Goal: Check status: Check status

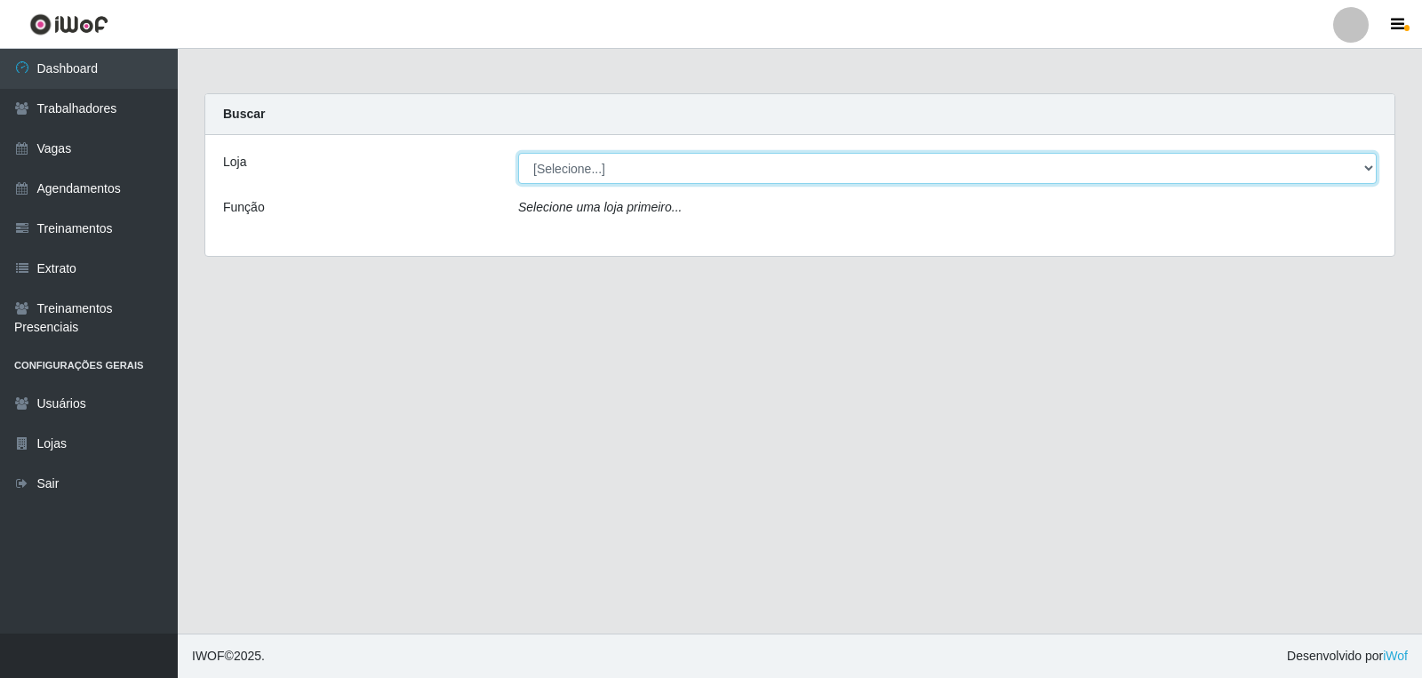
click at [586, 171] on select "[Selecione...] [PERSON_NAME] Clan - [GEOGRAPHIC_DATA]" at bounding box center [947, 168] width 858 height 31
select select "452"
click at [518, 153] on select "[Selecione...] Leite Clan - Bayeux" at bounding box center [947, 168] width 858 height 31
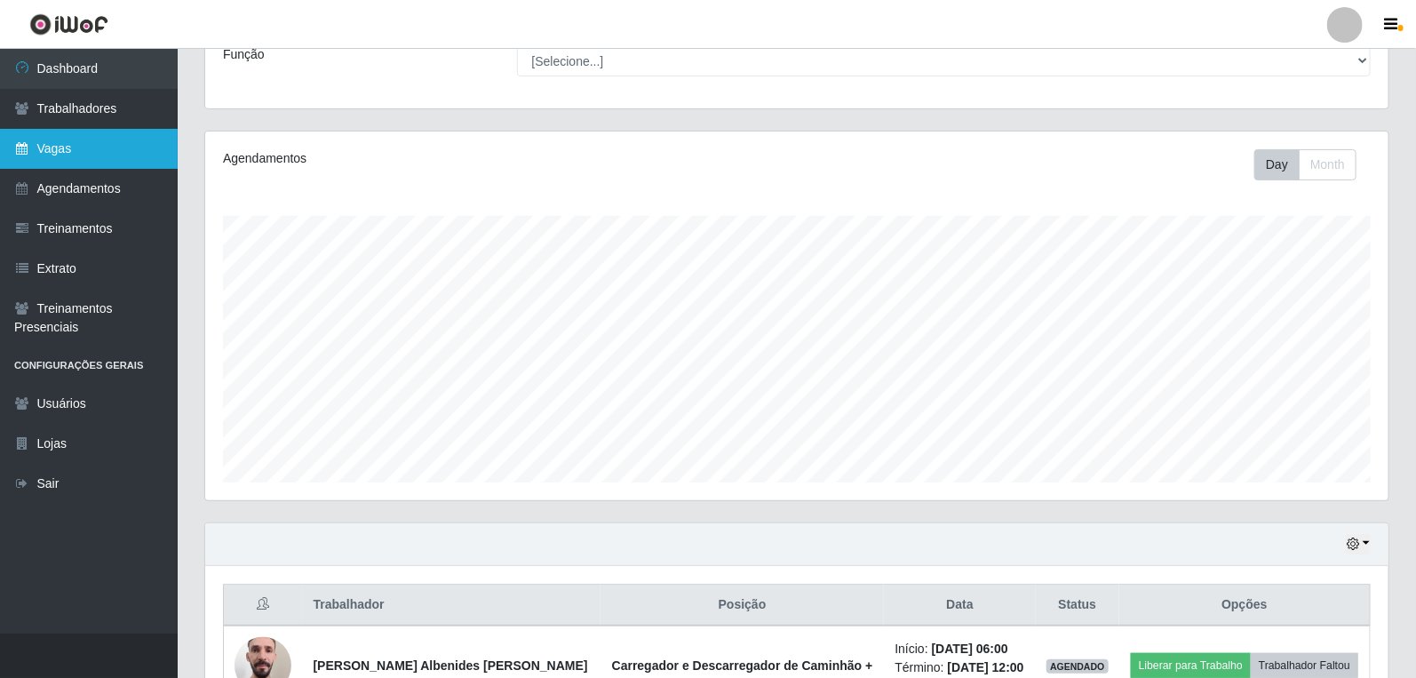
scroll to position [147, 0]
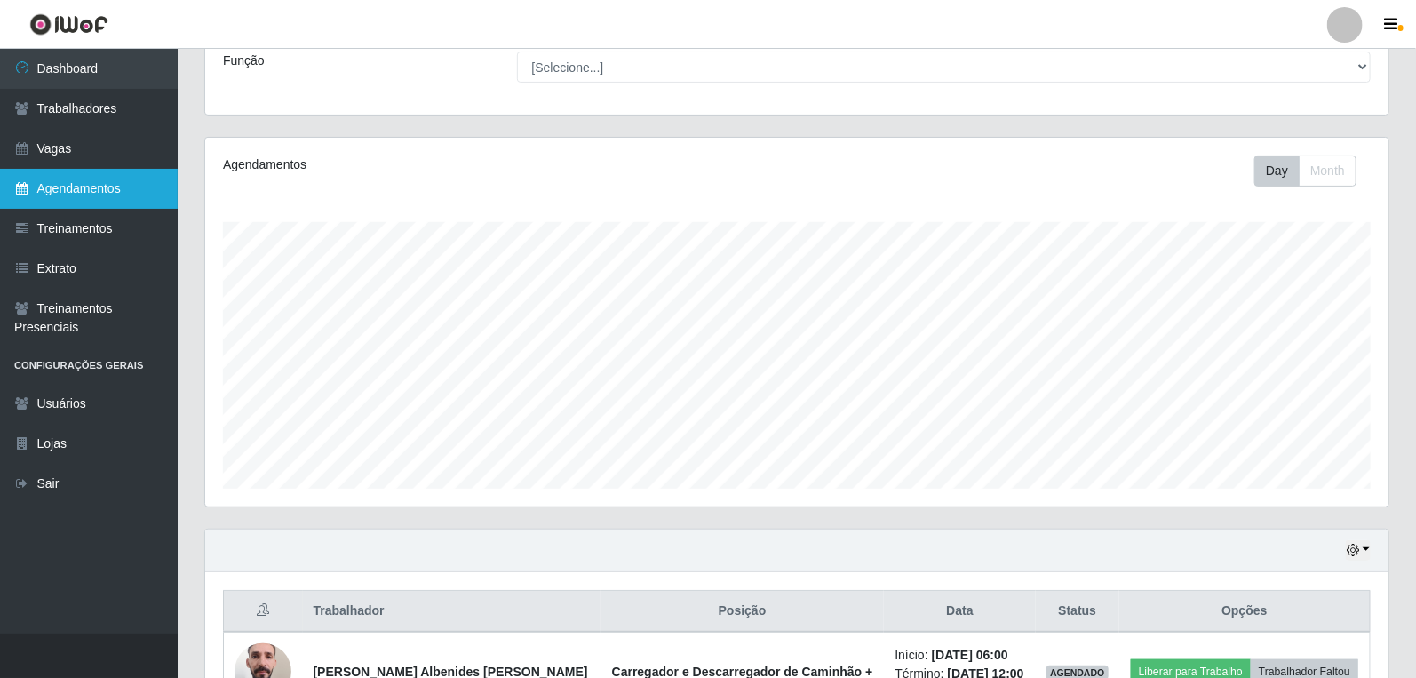
click at [82, 191] on link "Agendamentos" at bounding box center [89, 189] width 178 height 40
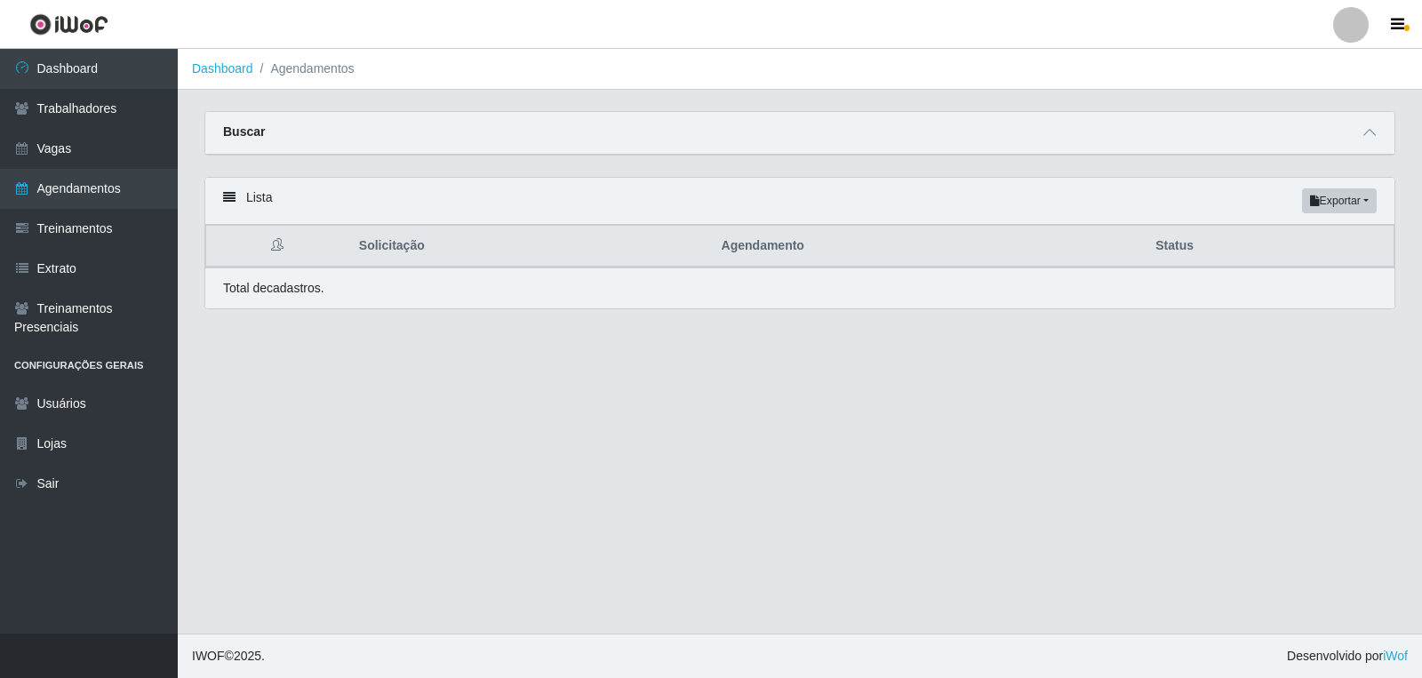
click at [1386, 138] on div "Buscar" at bounding box center [799, 133] width 1189 height 43
click at [1359, 133] on span at bounding box center [1369, 133] width 21 height 20
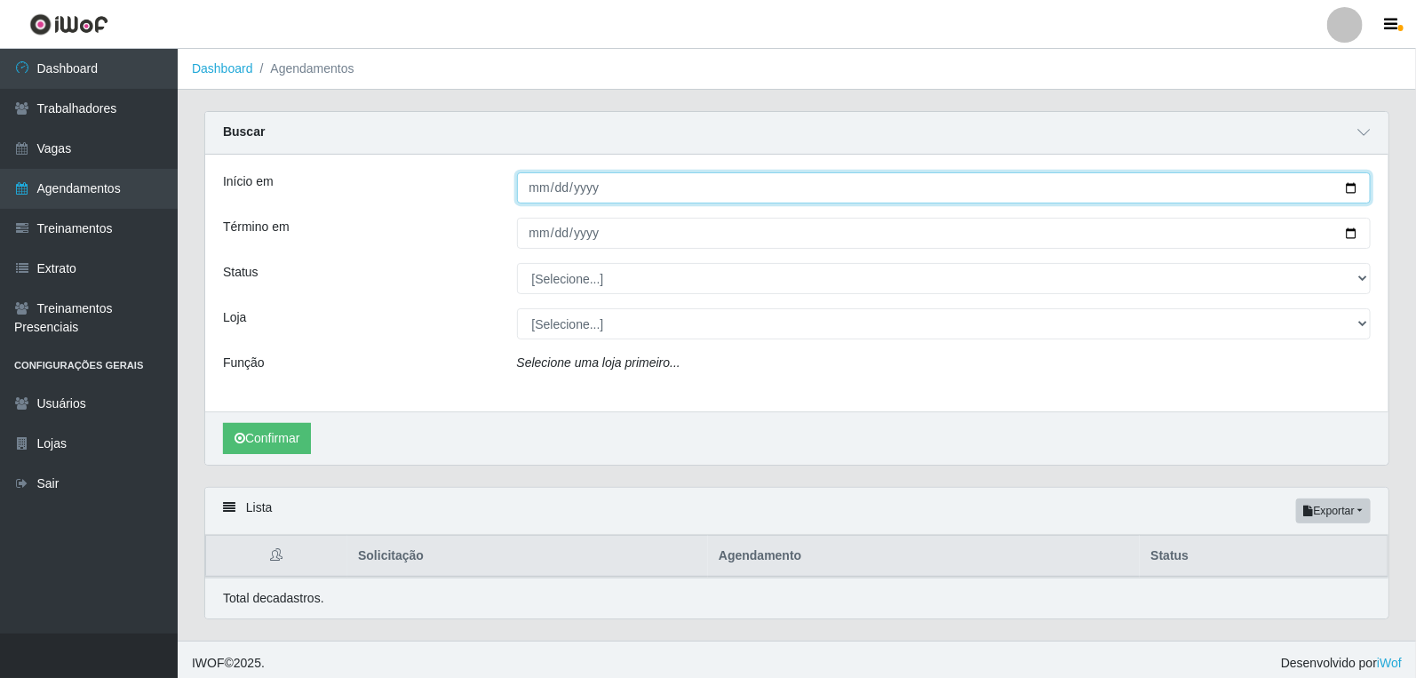
click at [544, 185] on input "Início em" at bounding box center [944, 187] width 855 height 31
type input "[DATE]"
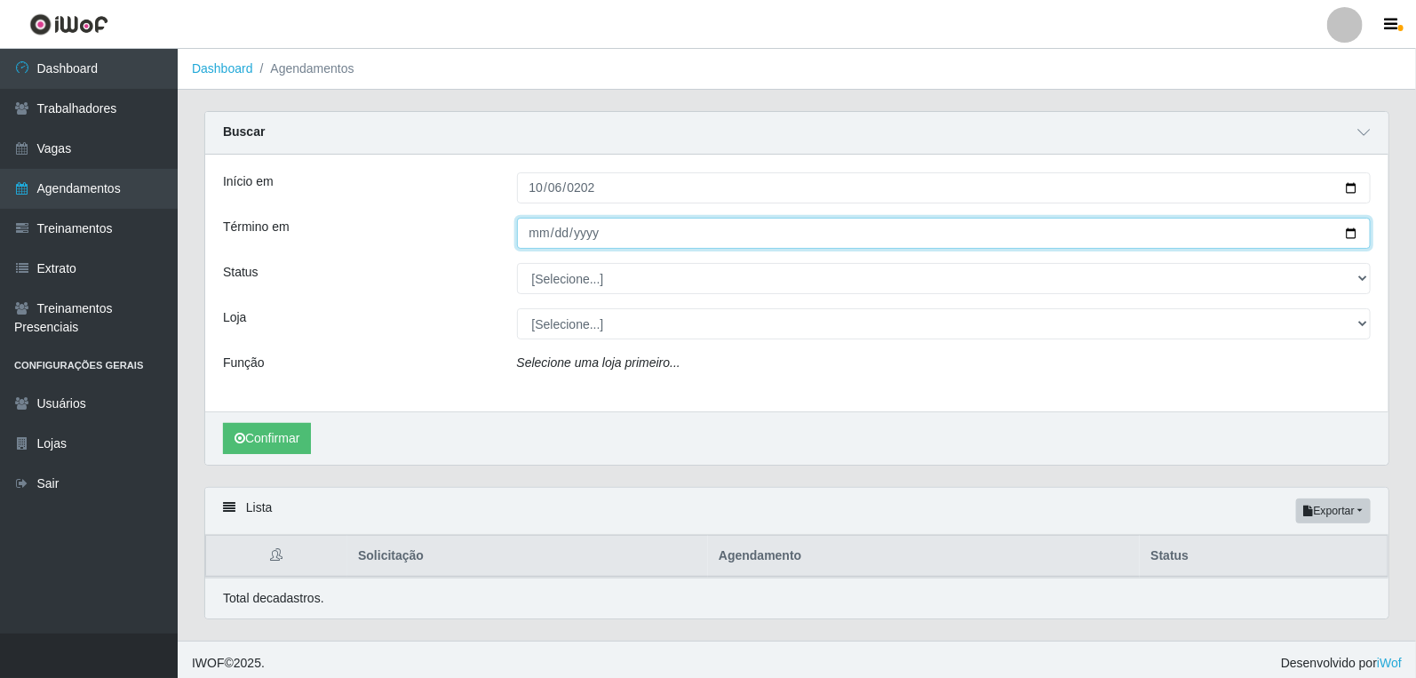
click at [536, 235] on input "Término em" at bounding box center [944, 233] width 855 height 31
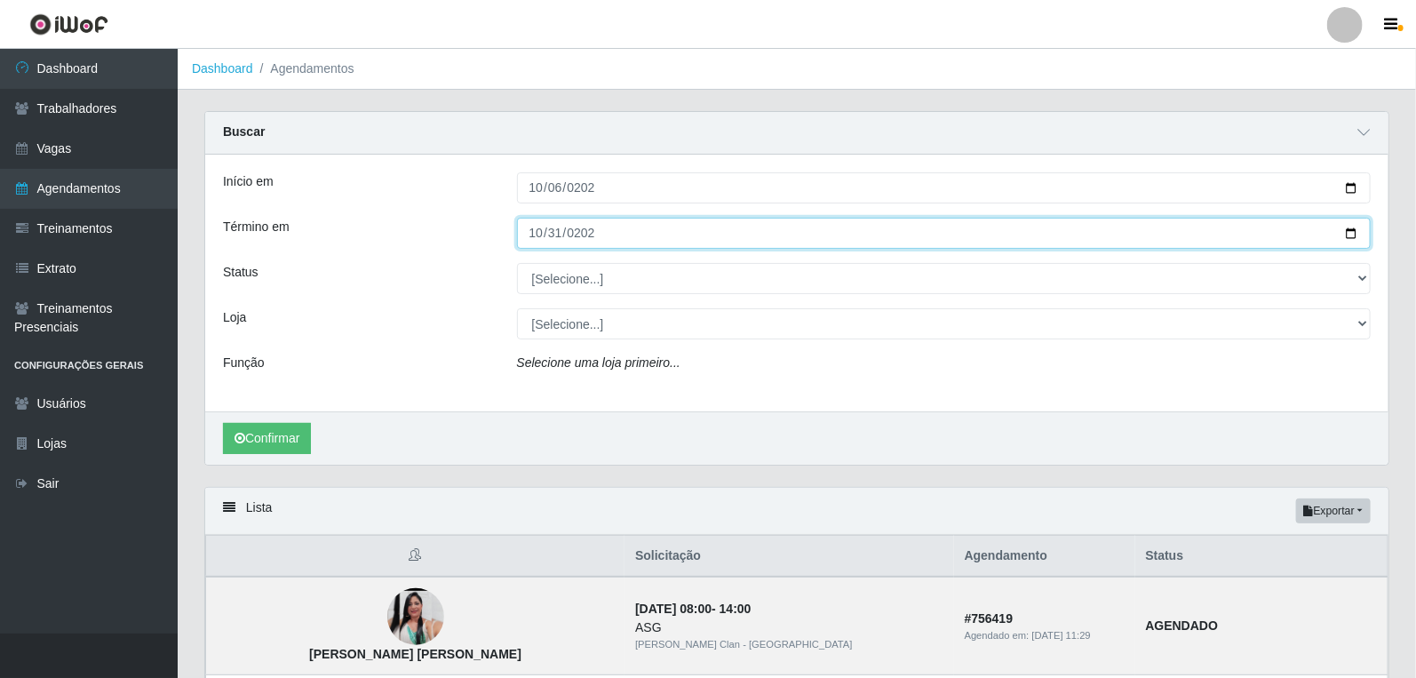
type input "[DATE]"
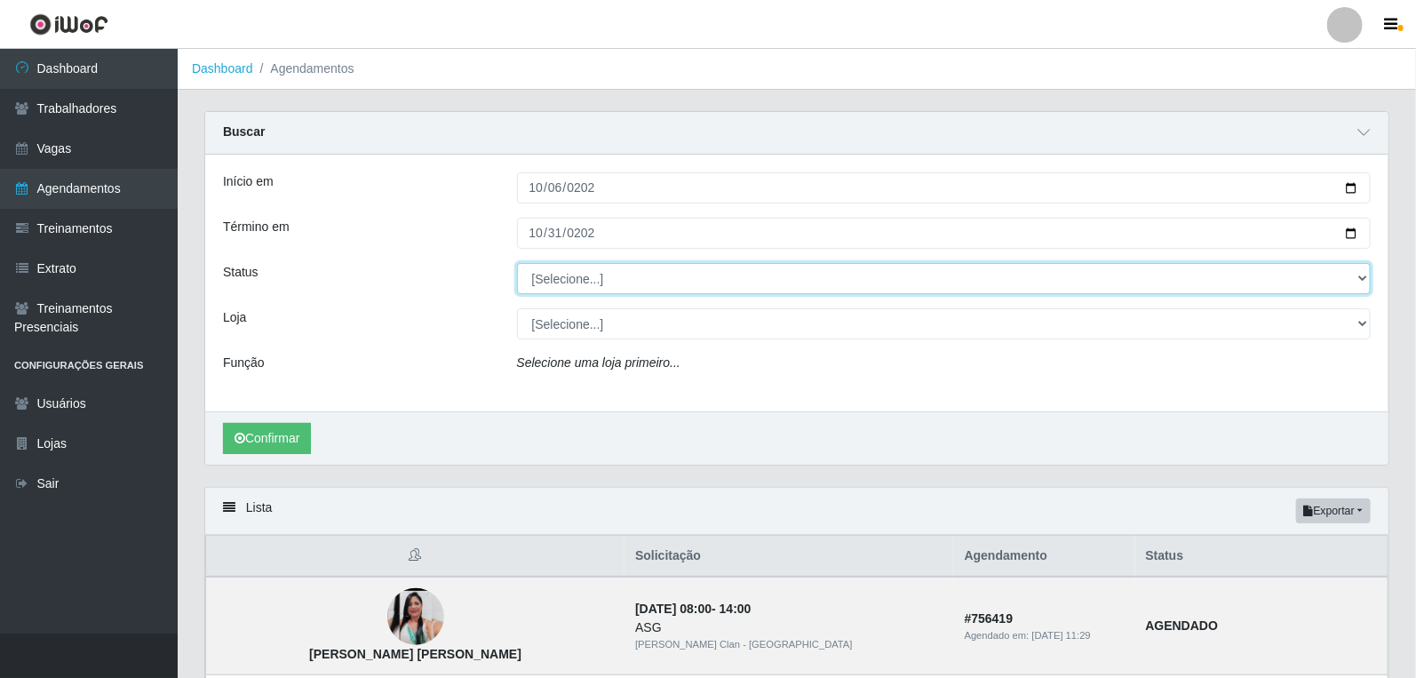
click at [575, 294] on select "[Selecione...] AGENDADO AGUARDANDO LIBERAR EM ANDAMENTO EM REVISÃO FINALIZADO C…" at bounding box center [944, 278] width 855 height 31
select select "AGENDADO"
click at [517, 263] on select "[Selecione...] AGENDADO AGUARDANDO LIBERAR EM ANDAMENTO EM REVISÃO FINALIZADO C…" at bounding box center [944, 278] width 855 height 31
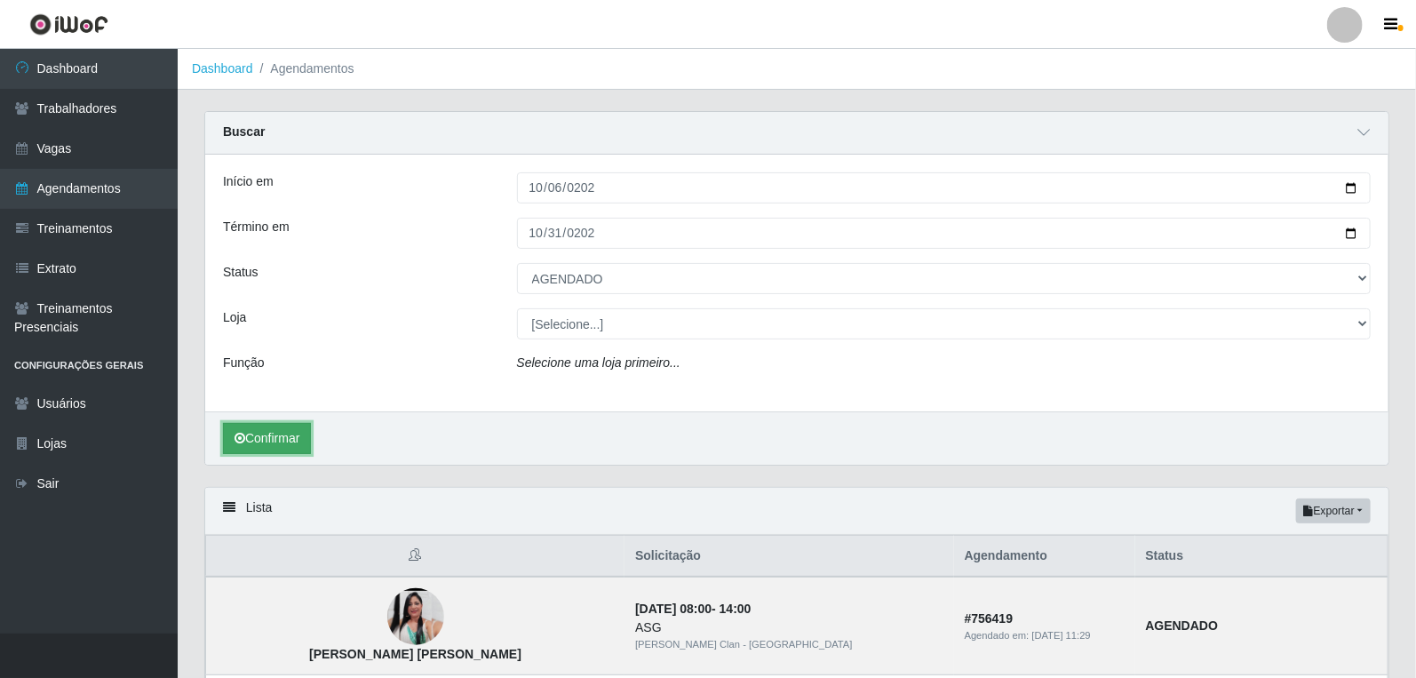
click at [243, 434] on icon "submit" at bounding box center [240, 438] width 11 height 12
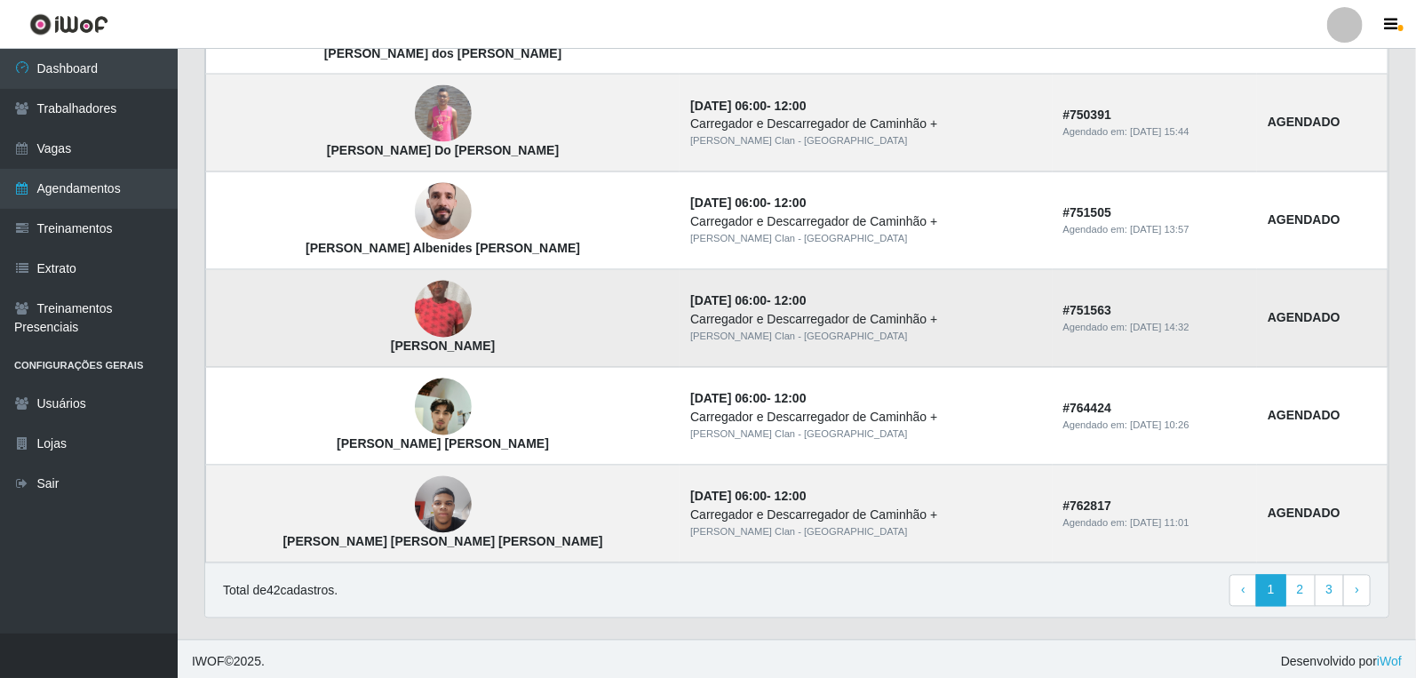
scroll to position [1488, 0]
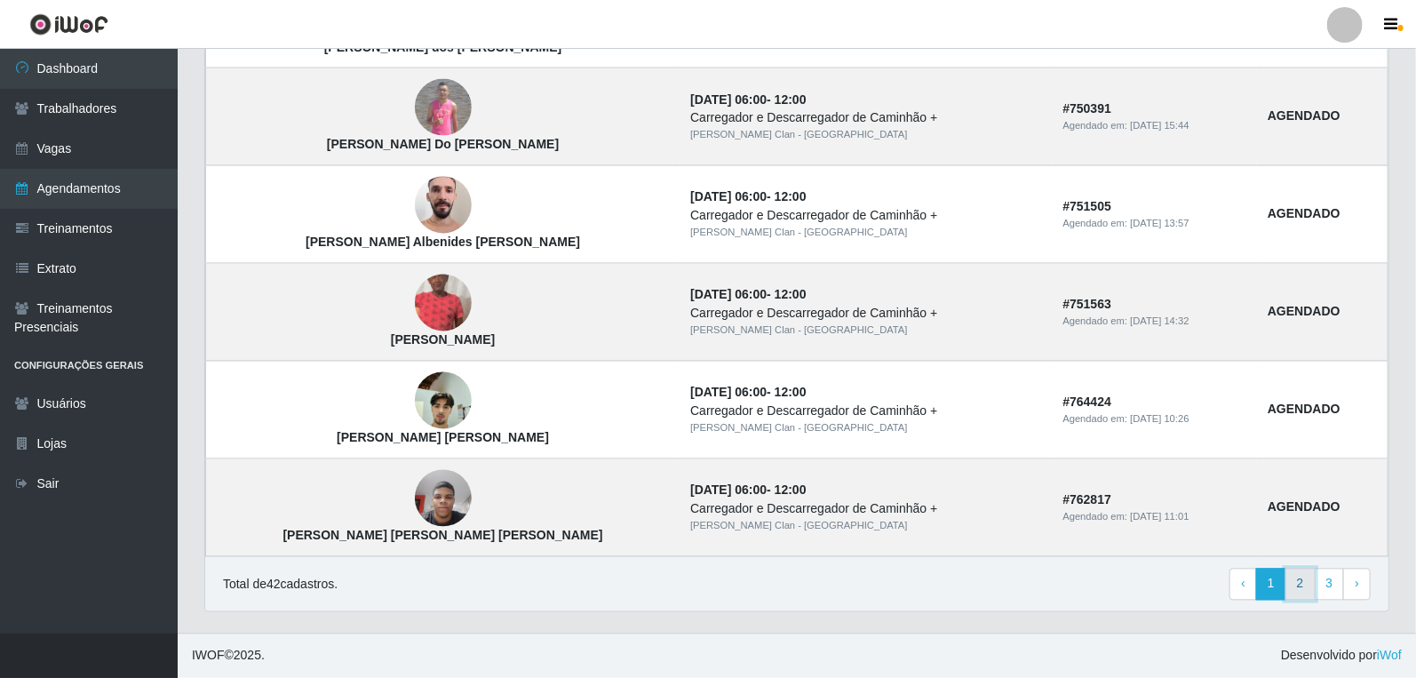
click at [1308, 597] on link "2" at bounding box center [1301, 585] width 30 height 32
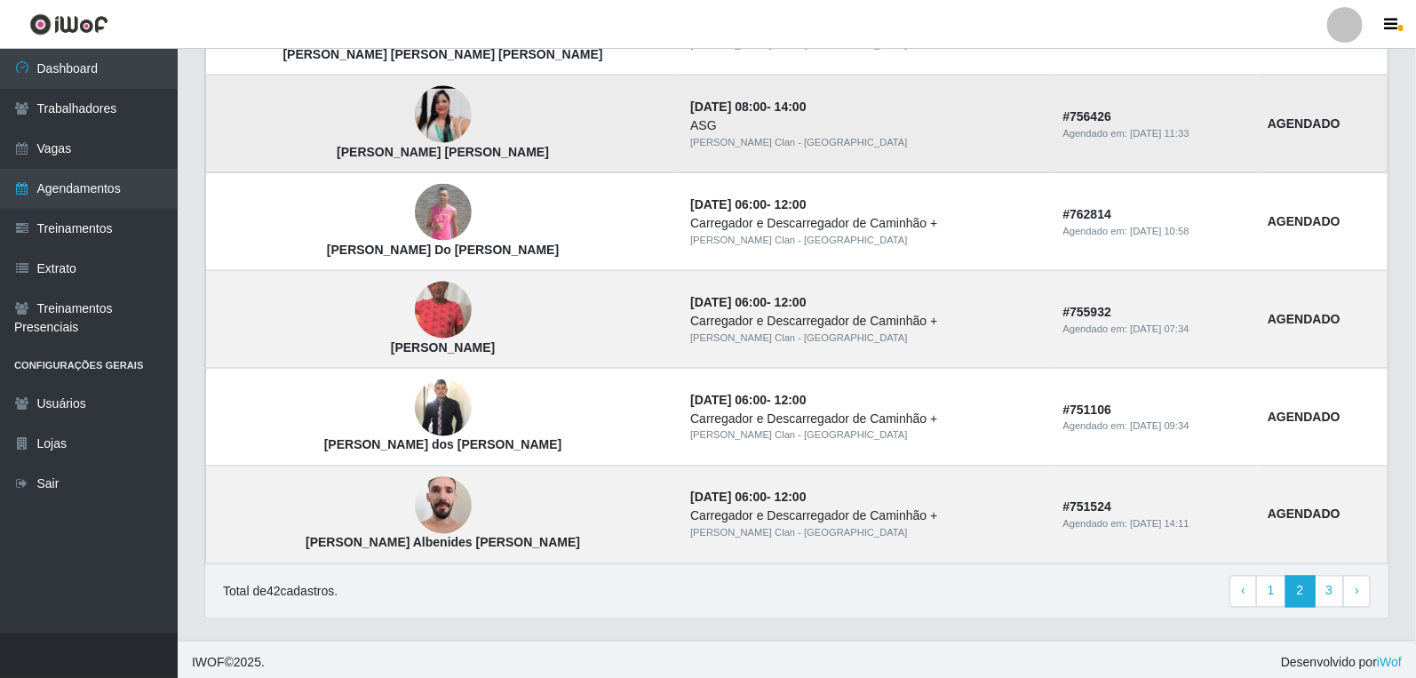
scroll to position [1177, 0]
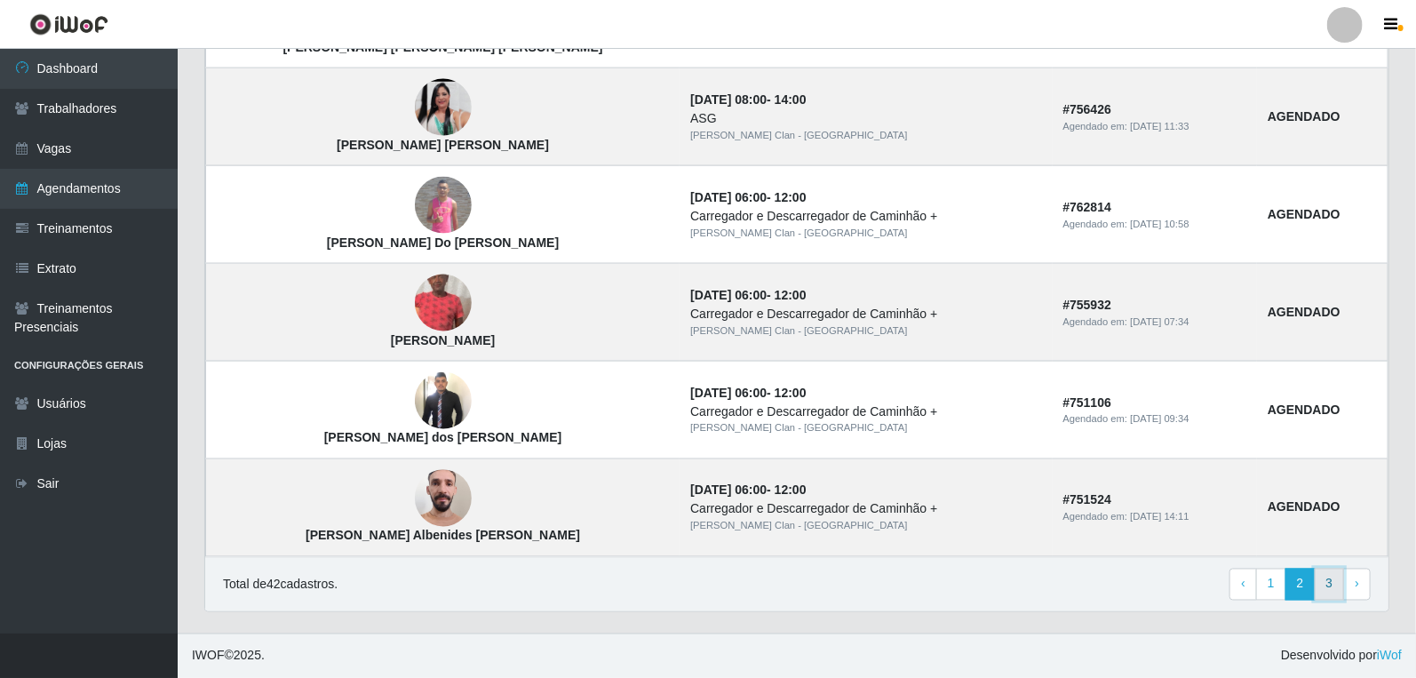
click at [1334, 578] on link "3" at bounding box center [1330, 585] width 30 height 32
